Goal: Communication & Community: Share content

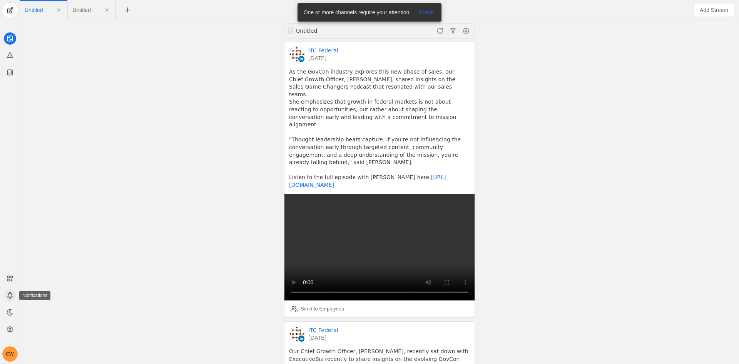
click at [11, 300] on app-icon at bounding box center [10, 295] width 12 height 12
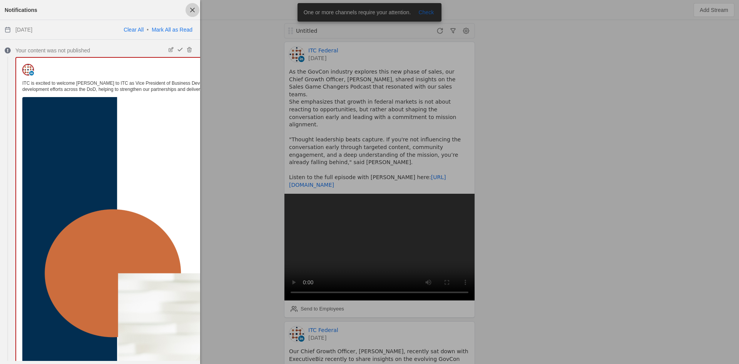
click at [194, 6] on span "button" at bounding box center [193, 10] width 14 height 14
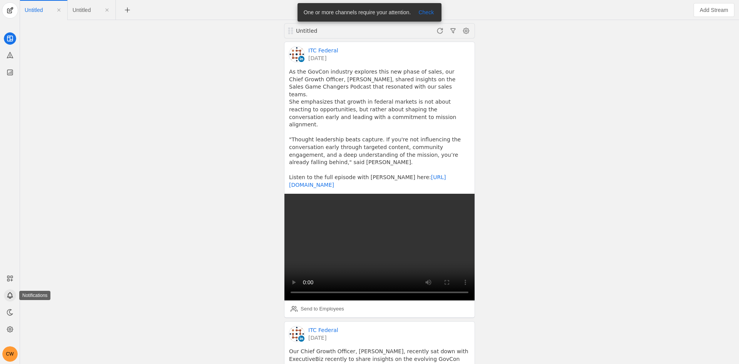
click at [7, 297] on icon at bounding box center [9, 295] width 5 height 5
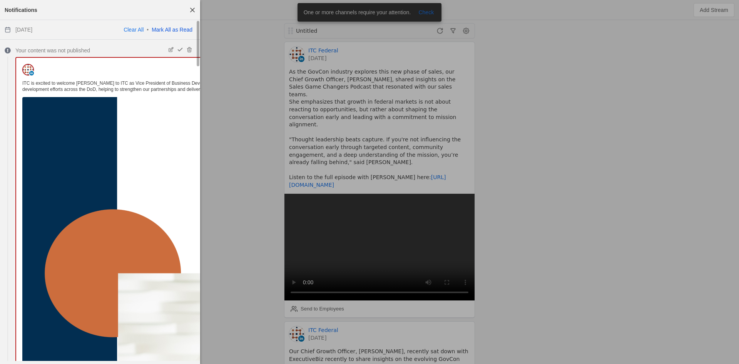
click at [175, 29] on link "Mark All as Read" at bounding box center [172, 30] width 41 height 6
click at [191, 10] on span "button" at bounding box center [193, 10] width 14 height 14
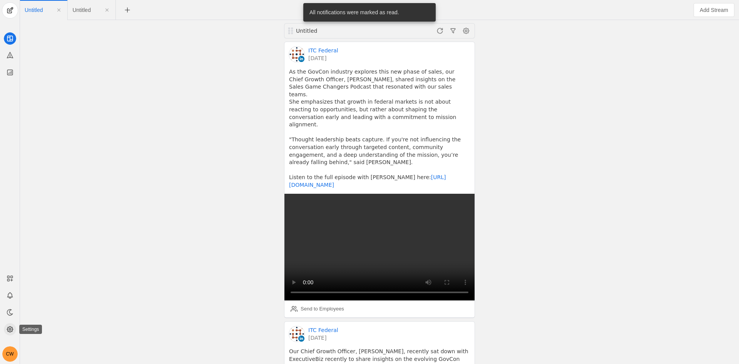
click at [10, 328] on icon at bounding box center [10, 329] width 8 height 8
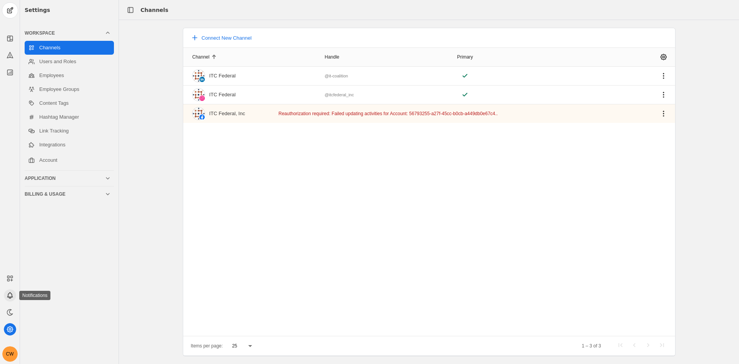
click at [14, 295] on app-icon at bounding box center [10, 295] width 12 height 12
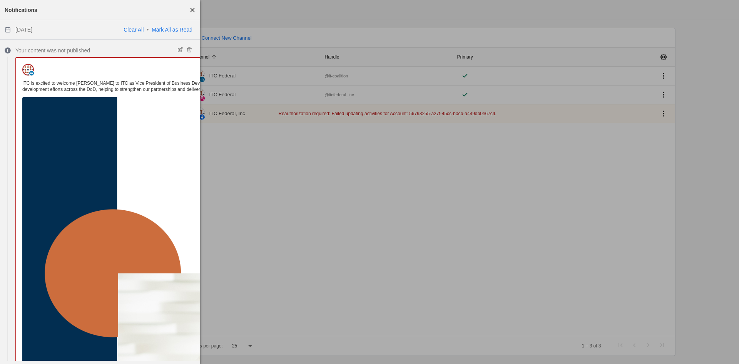
click at [196, 8] on span "button" at bounding box center [193, 10] width 14 height 14
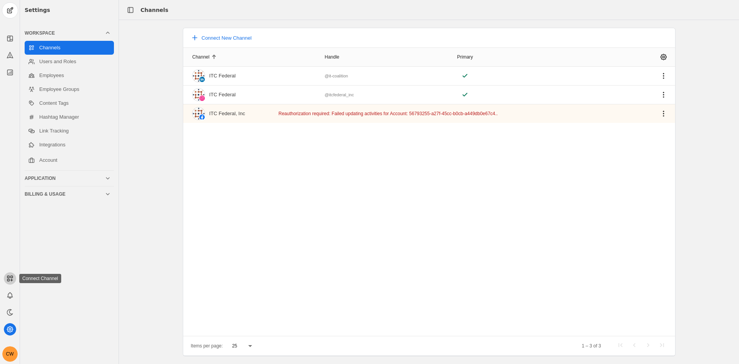
click at [7, 280] on icon at bounding box center [10, 278] width 8 height 8
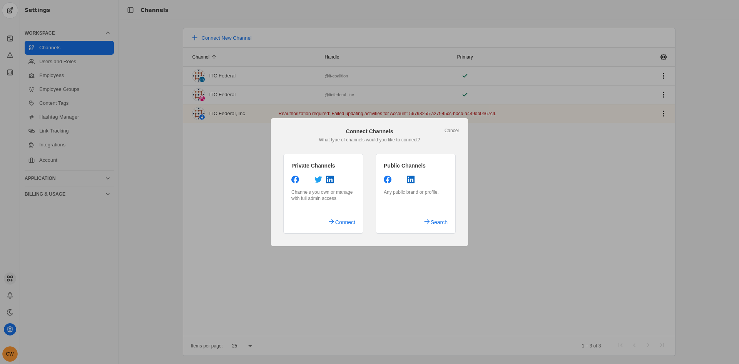
click at [9, 279] on div at bounding box center [369, 182] width 739 height 364
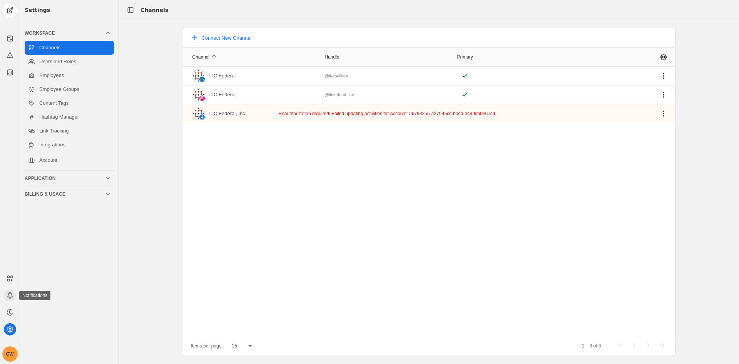
click at [5, 298] on app-icon at bounding box center [10, 295] width 12 height 12
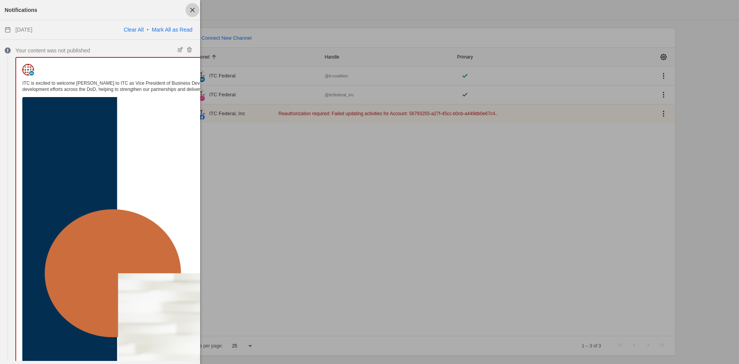
click at [193, 7] on span "button" at bounding box center [193, 10] width 14 height 14
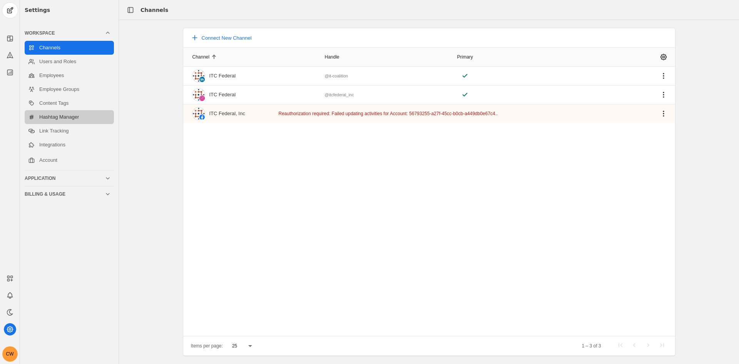
click at [63, 117] on link "Hashtag Manager" at bounding box center [69, 117] width 89 height 14
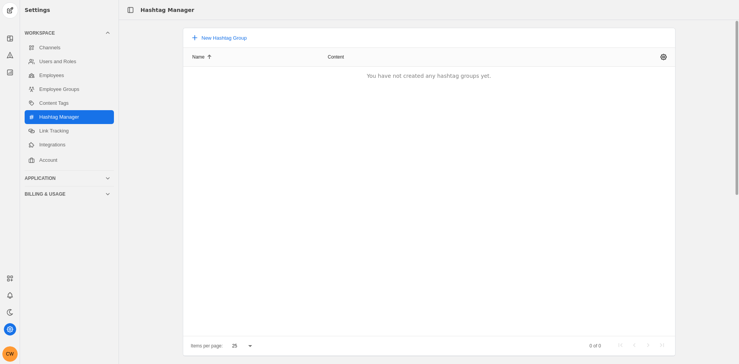
click at [348, 122] on div "Name Content You have not created any hashtag groups yet." at bounding box center [429, 191] width 492 height 288
click at [8, 296] on icon at bounding box center [9, 295] width 5 height 5
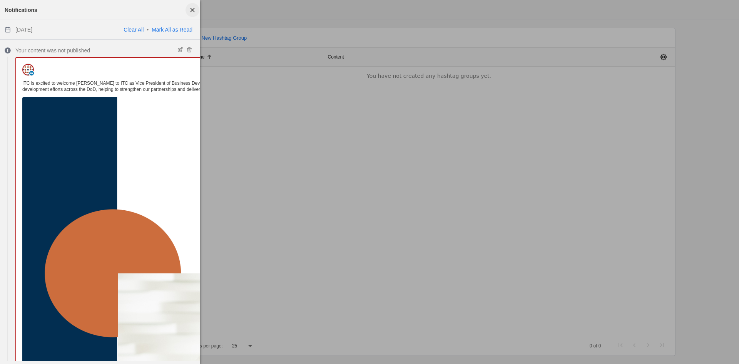
click at [196, 12] on span "button" at bounding box center [193, 10] width 14 height 14
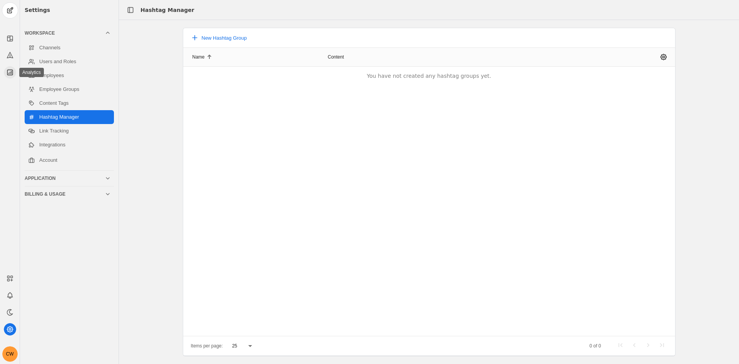
click at [12, 75] on icon at bounding box center [9, 72] width 5 height 5
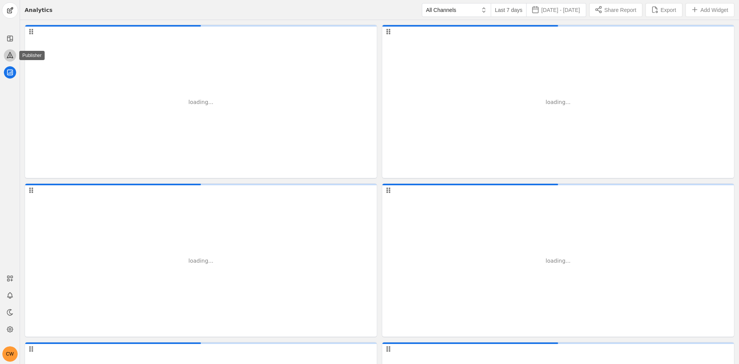
click at [13, 54] on icon at bounding box center [10, 55] width 8 height 8
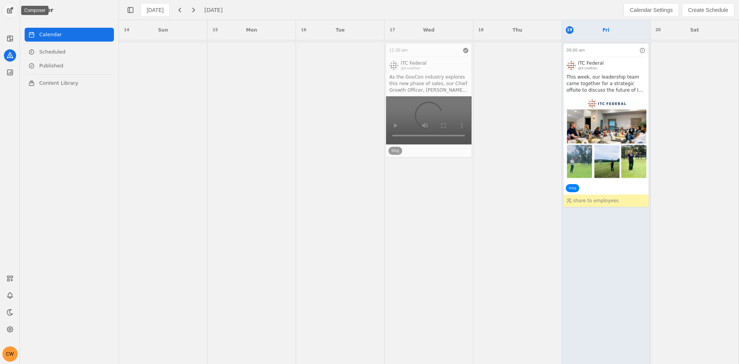
click at [8, 12] on span "undefined" at bounding box center [9, 10] width 15 height 15
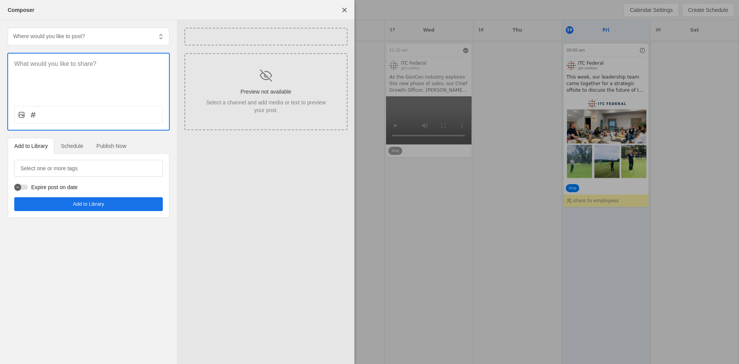
click at [57, 71] on div at bounding box center [88, 77] width 161 height 46
click at [55, 64] on p at bounding box center [88, 64] width 149 height 9
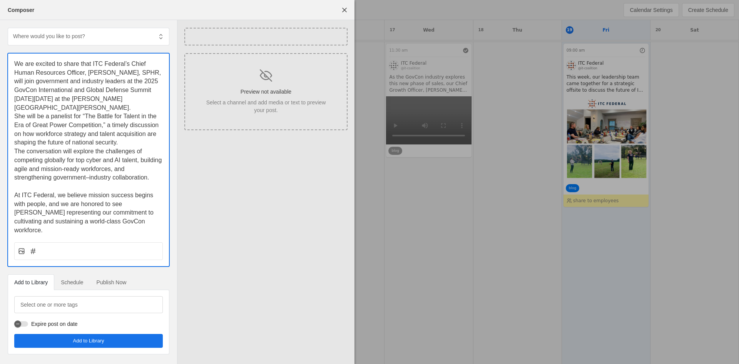
click at [82, 100] on span "We are excited to share that ITC Federal’s Chief Human Resources Officer, [PERS…" at bounding box center [88, 85] width 149 height 50
click at [50, 192] on span "At ITC Federal, we believe mission success begins with people, and we are honor…" at bounding box center [84, 213] width 141 height 42
click at [49, 192] on span "At ITC Federal, we believe mission success begins with people, and we are honor…" at bounding box center [84, 213] width 141 height 42
drag, startPoint x: 18, startPoint y: 107, endPoint x: 17, endPoint y: 70, distance: 37.7
click at [18, 113] on span "She will be a panelist for “The Battle for Talent in the Era of Great Power Com…" at bounding box center [87, 129] width 146 height 33
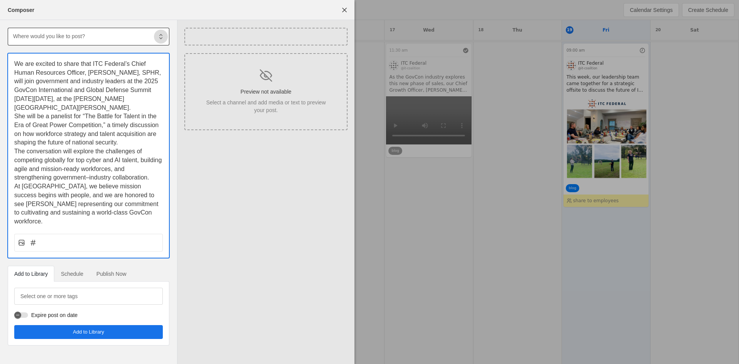
click at [155, 33] on span at bounding box center [161, 37] width 14 height 14
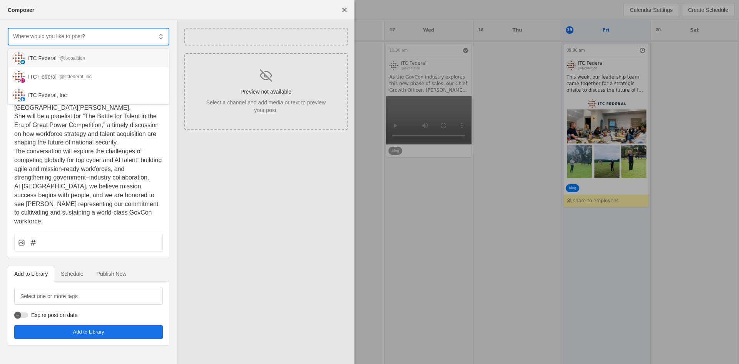
click at [80, 57] on div "@it-coalition" at bounding box center [72, 58] width 25 height 8
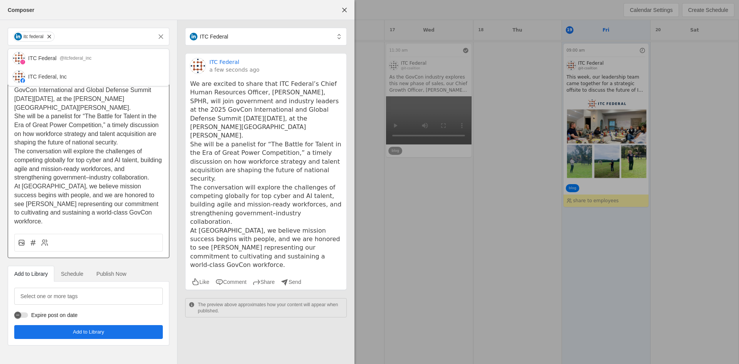
click at [135, 134] on p "She will be a panelist for “The Battle for Talent in the Era of Great Power Com…" at bounding box center [88, 129] width 149 height 35
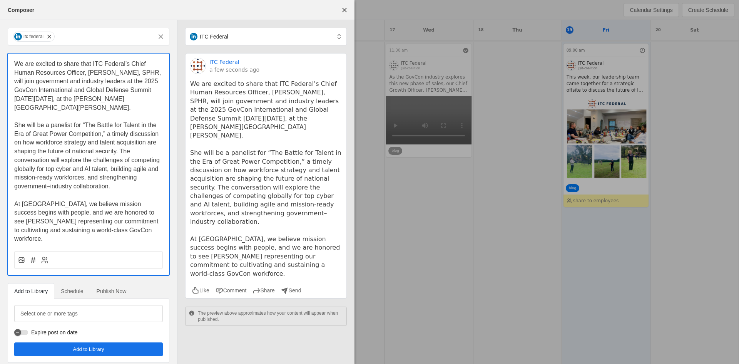
click at [109, 206] on span "﻿ At [GEOGRAPHIC_DATA], we believe mission success begins with people, and we a…" at bounding box center [87, 222] width 146 height 42
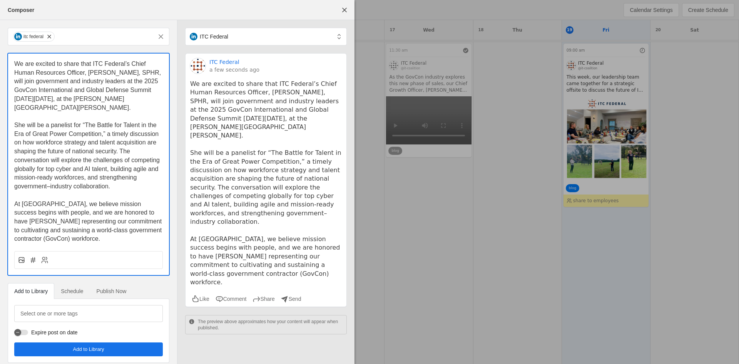
drag, startPoint x: 82, startPoint y: 221, endPoint x: 77, endPoint y: 231, distance: 10.7
click at [77, 231] on p "At [GEOGRAPHIC_DATA], we believe mission success begins with people, and we are…" at bounding box center [88, 222] width 149 height 44
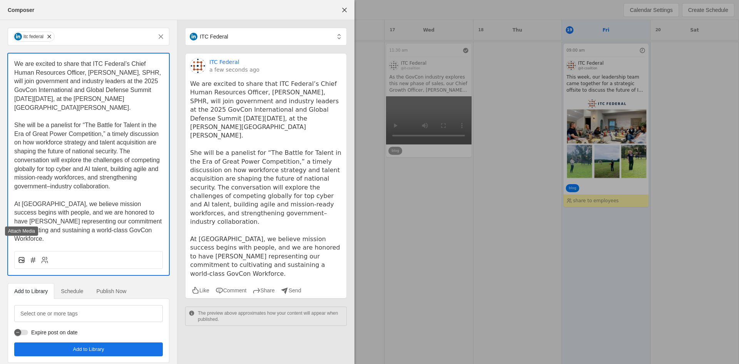
click at [19, 257] on rect at bounding box center [21, 259] width 5 height 5
click at [0, 0] on input "file" at bounding box center [0, 0] width 0 height 0
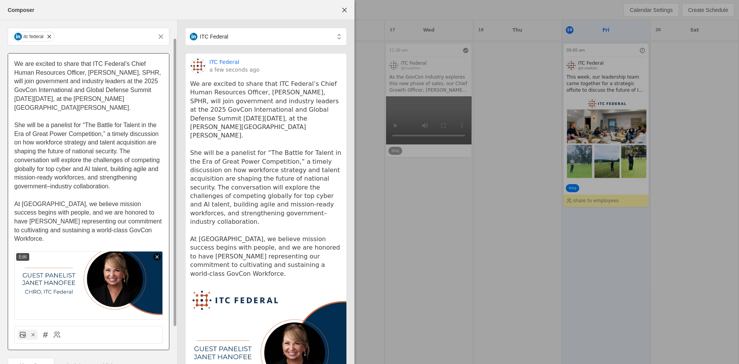
scroll to position [64, 0]
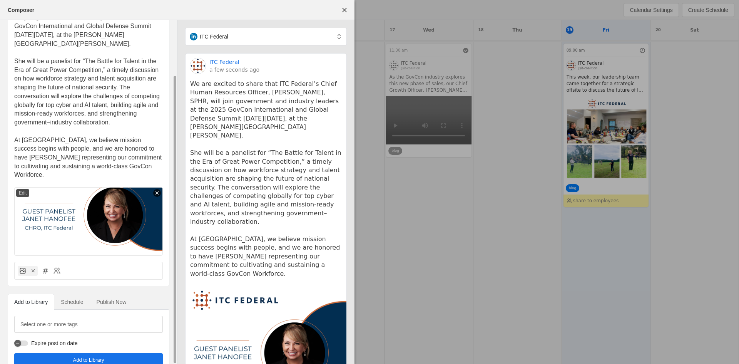
click at [83, 299] on span "Schedule" at bounding box center [72, 301] width 22 height 5
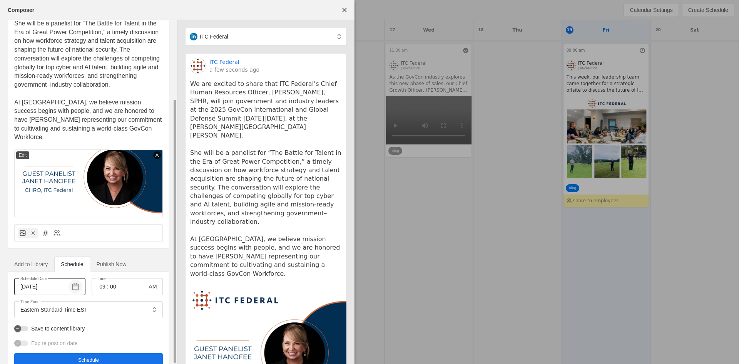
click at [74, 279] on span "button" at bounding box center [76, 286] width 14 height 14
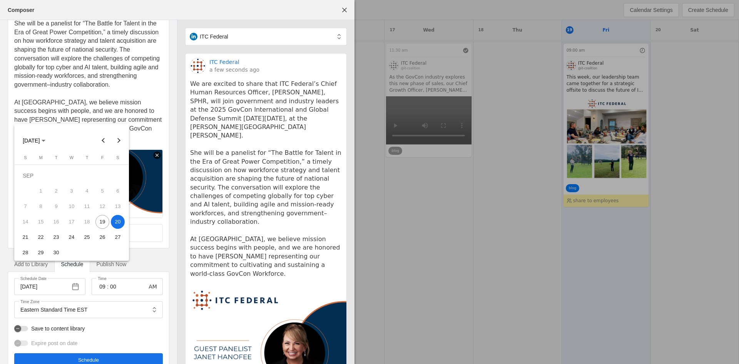
click at [107, 220] on span "19" at bounding box center [102, 222] width 14 height 14
type input "[DATE]"
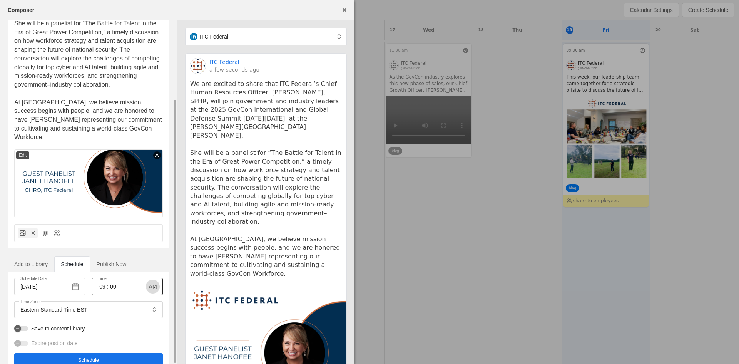
click at [150, 279] on span "button" at bounding box center [153, 286] width 14 height 14
click at [109, 282] on input "00" at bounding box center [113, 286] width 9 height 9
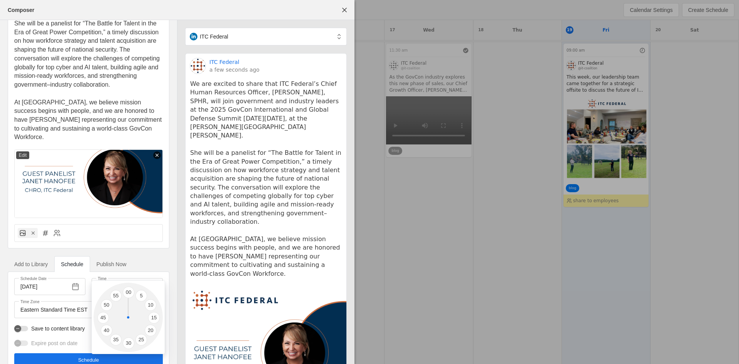
click at [158, 268] on div at bounding box center [369, 182] width 739 height 364
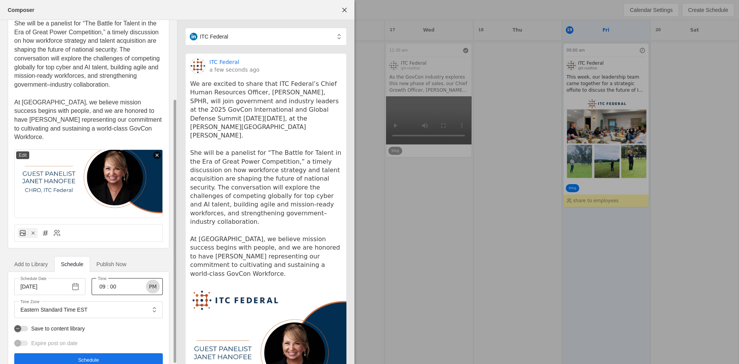
click at [154, 279] on span "button" at bounding box center [153, 286] width 14 height 14
click at [102, 282] on input "09" at bounding box center [102, 286] width 9 height 9
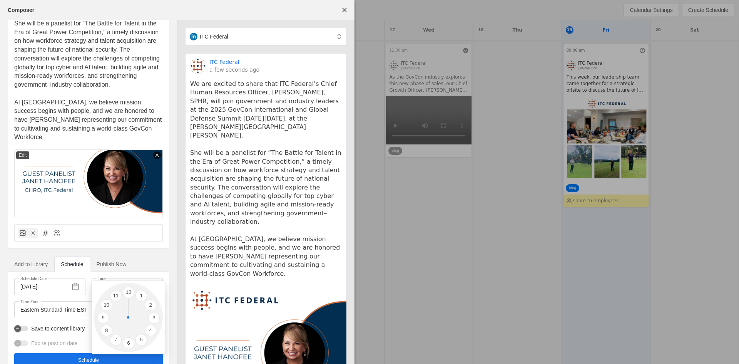
drag, startPoint x: 102, startPoint y: 272, endPoint x: 105, endPoint y: 268, distance: 4.6
click at [105, 268] on div at bounding box center [369, 182] width 739 height 364
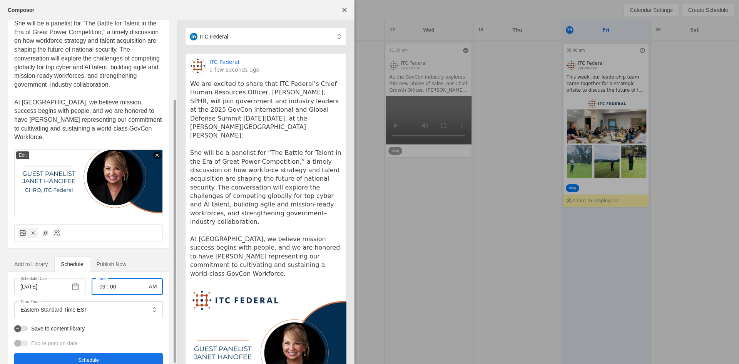
click at [105, 282] on input "09" at bounding box center [102, 286] width 9 height 9
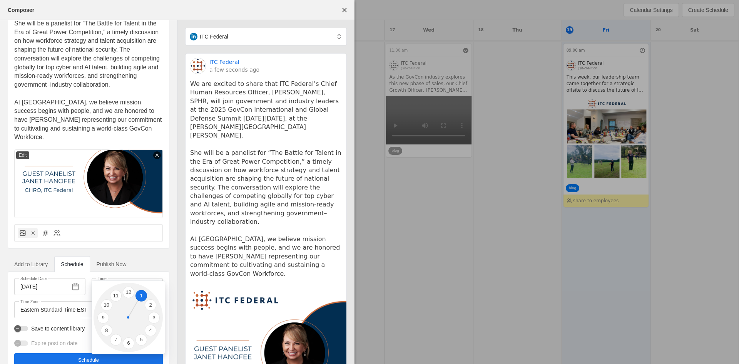
click at [141, 295] on li "1" at bounding box center [142, 296] width 12 height 12
type input "01"
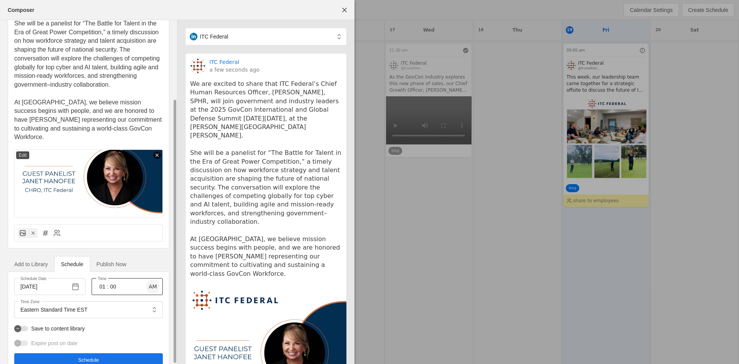
click at [152, 279] on span "button" at bounding box center [153, 286] width 14 height 14
click at [129, 353] on span "undefined" at bounding box center [88, 360] width 149 height 14
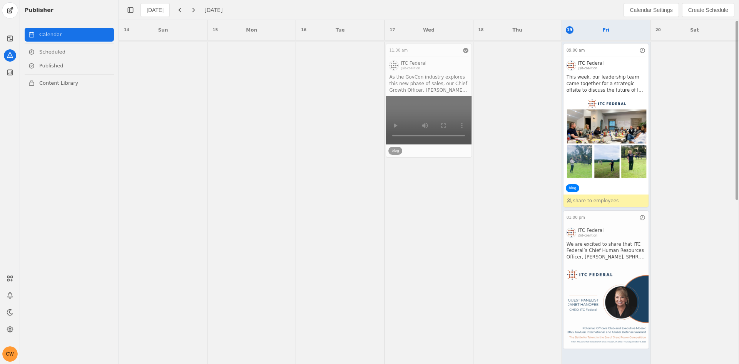
click at [605, 254] on app-activity "01:00 pm ITC Federal @it-coalition We are excited to share that ITC Federal’s C…" at bounding box center [606, 279] width 86 height 139
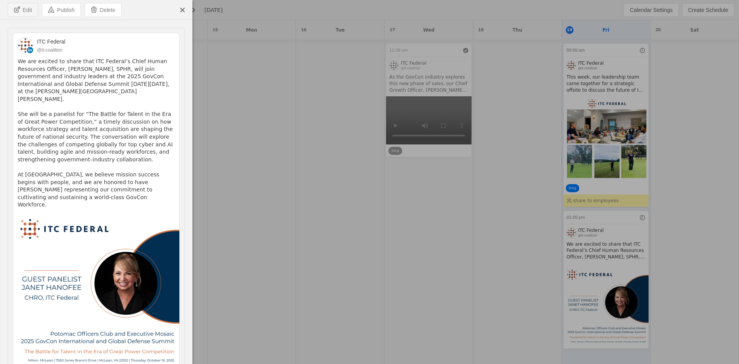
click at [32, 17] on button "Edit" at bounding box center [23, 10] width 30 height 14
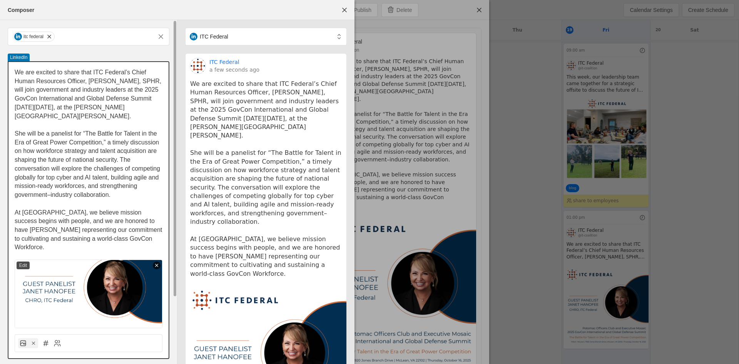
click at [148, 230] on p "At [GEOGRAPHIC_DATA], we believe mission success begins with people, and we are…" at bounding box center [89, 230] width 148 height 44
